Goal: Information Seeking & Learning: Learn about a topic

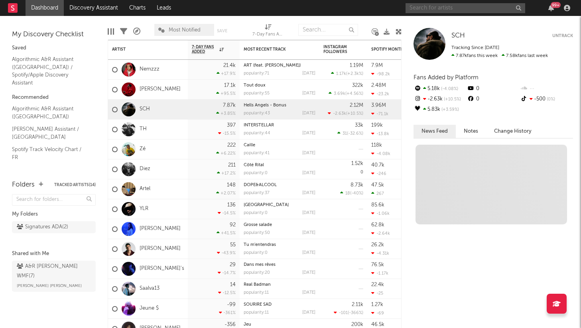
click at [450, 8] on input "text" at bounding box center [466, 8] width 120 height 10
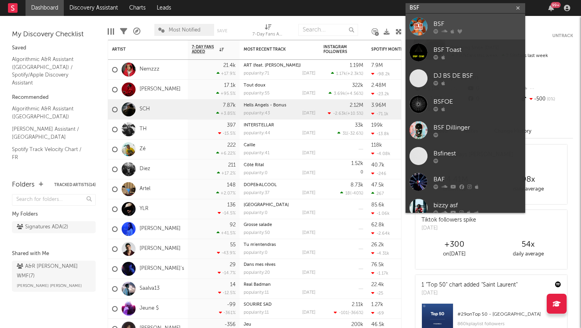
type input "BSF"
click at [430, 28] on link "BSF" at bounding box center [466, 27] width 120 height 26
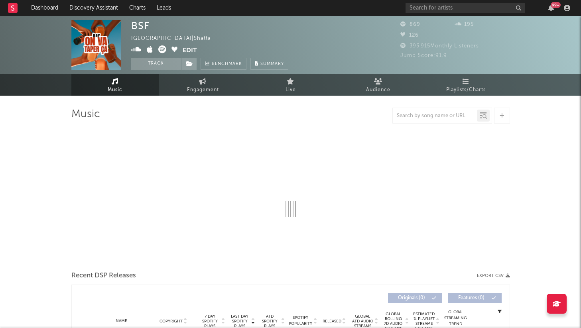
select select "1w"
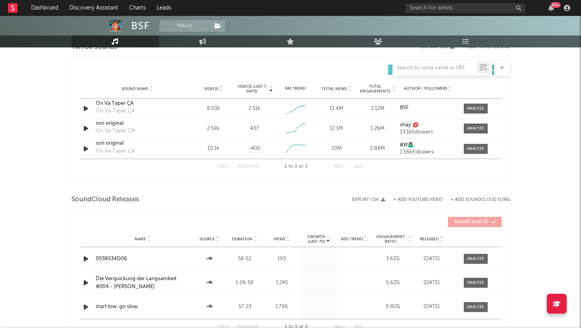
scroll to position [430, 0]
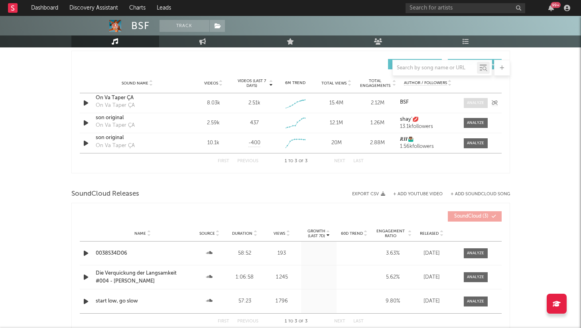
click at [469, 101] on div at bounding box center [475, 103] width 17 height 6
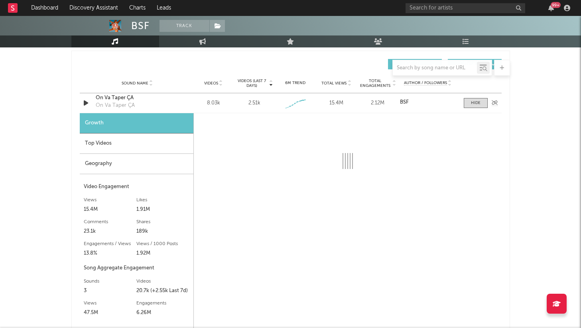
select select "1w"
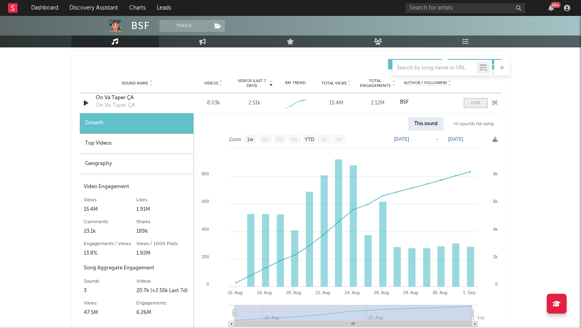
click at [474, 105] on div at bounding box center [476, 103] width 10 height 6
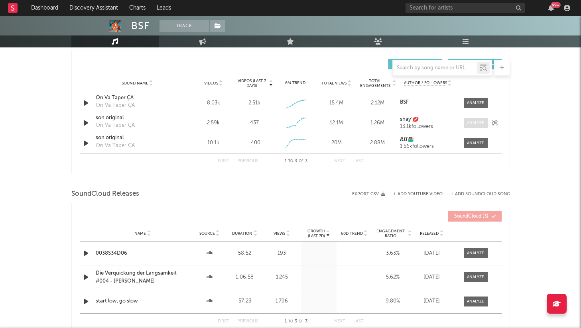
click at [464, 122] on span at bounding box center [476, 123] width 24 height 10
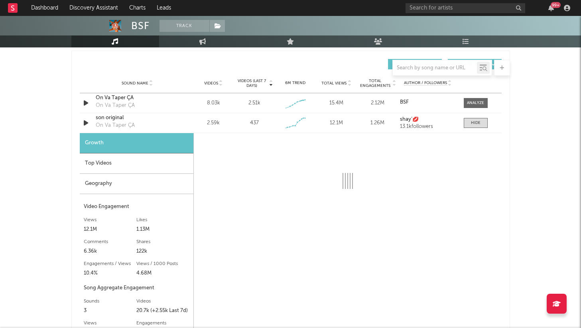
select select "1w"
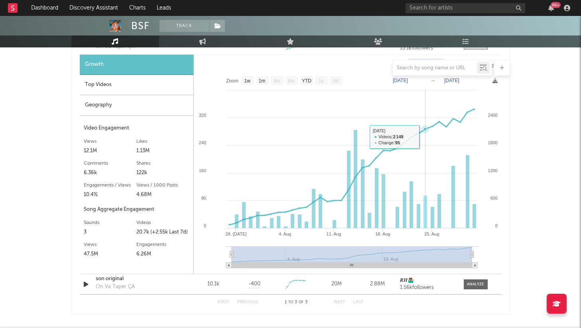
scroll to position [511, 0]
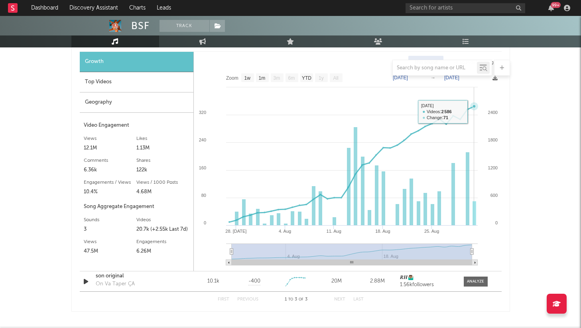
click at [471, 112] on icon at bounding box center [351, 164] width 245 height 116
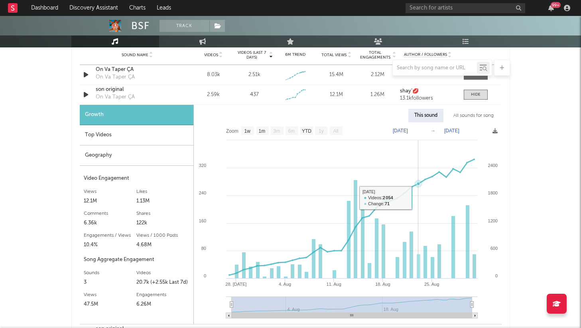
scroll to position [456, 0]
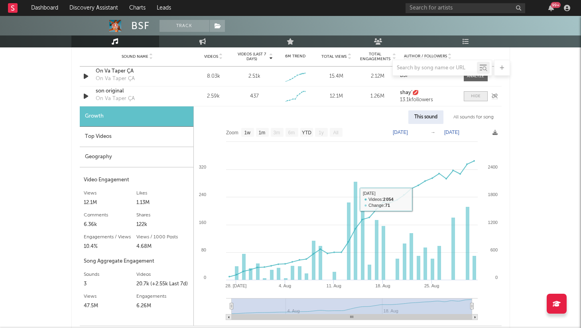
click at [466, 99] on span at bounding box center [476, 96] width 24 height 10
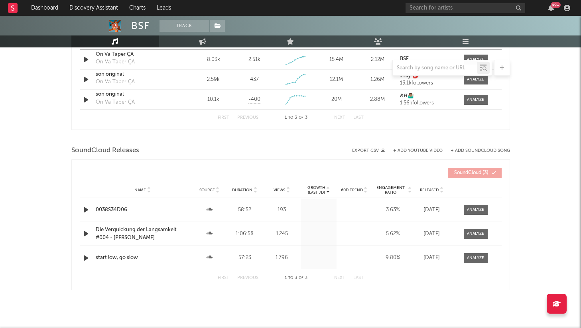
scroll to position [475, 0]
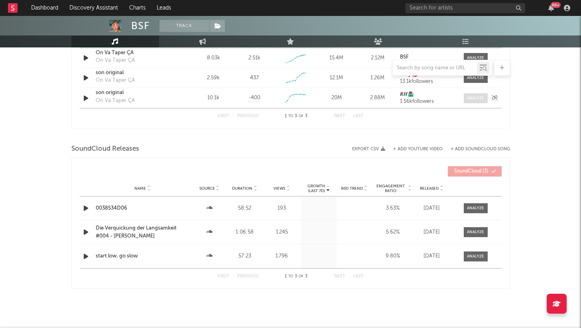
click at [468, 97] on div at bounding box center [475, 98] width 17 height 6
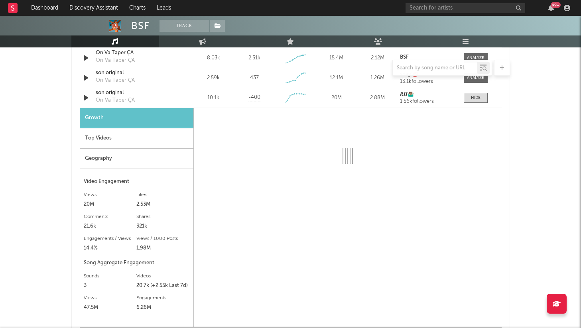
select select "1w"
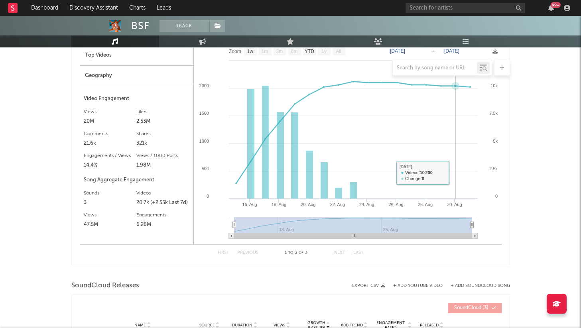
scroll to position [550, 0]
